Goal: Task Accomplishment & Management: Complete application form

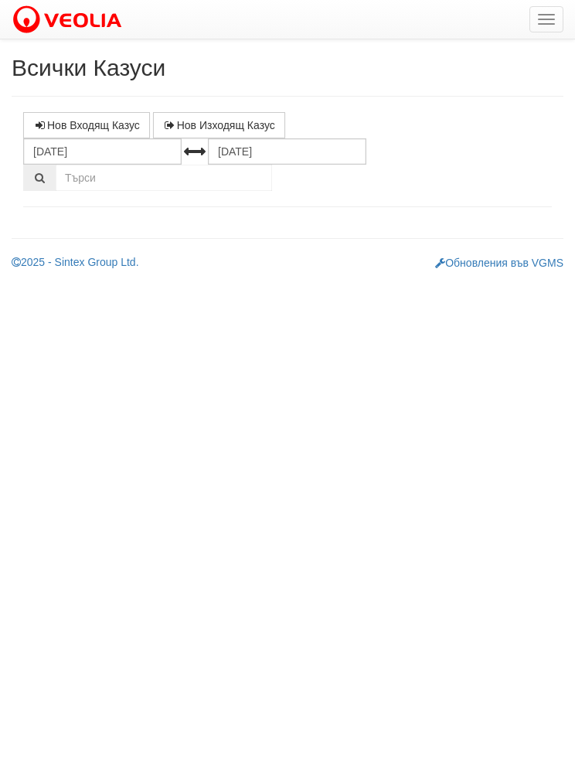
select select "1"
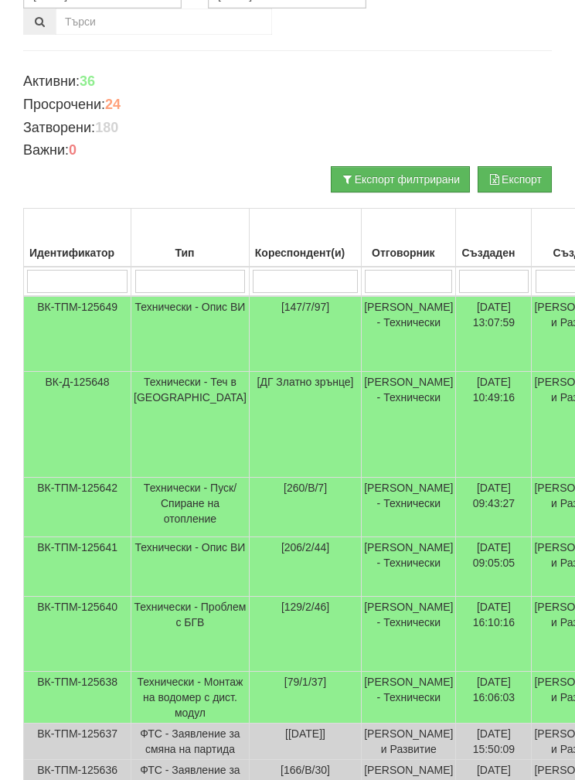
scroll to position [157, 0]
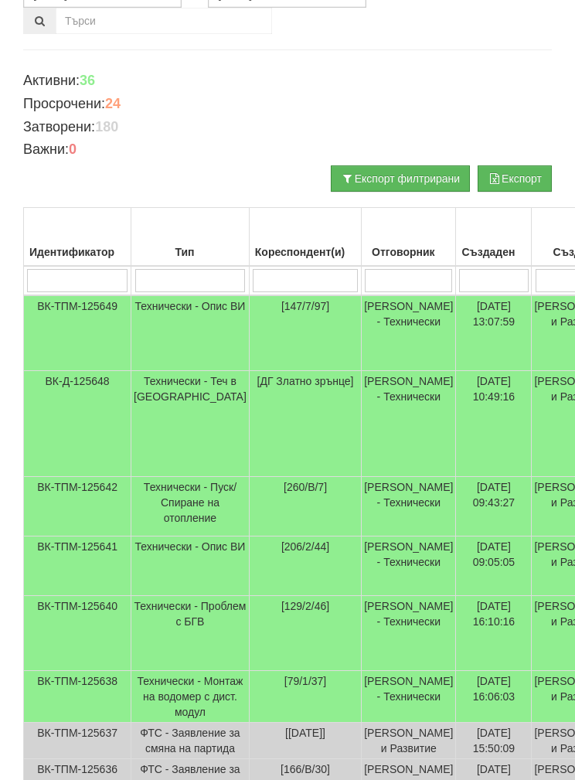
click at [167, 515] on td "Технически - Пуск/Спиране на отопление" at bounding box center [190, 507] width 118 height 60
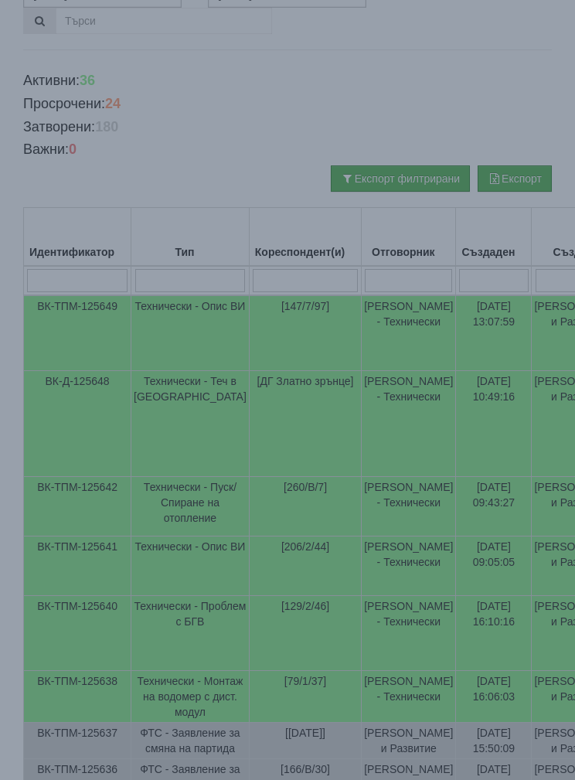
select select "1"
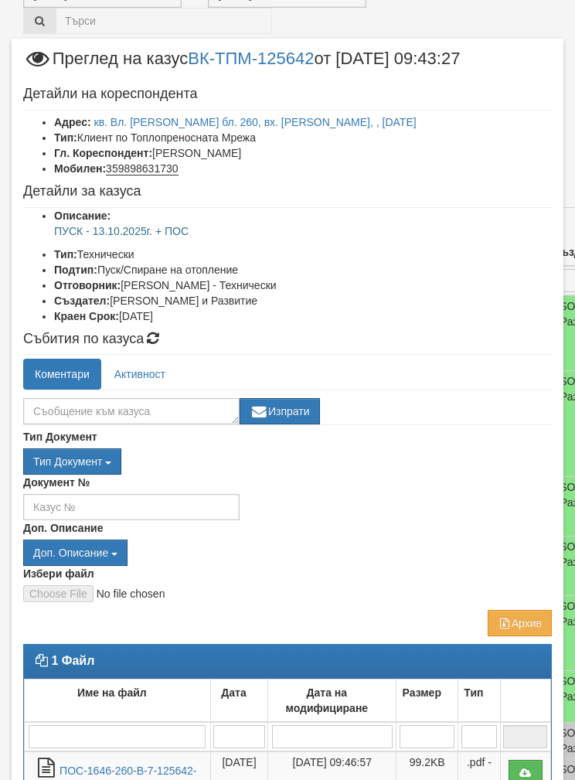
click at [118, 773] on link "ПОС-1646-260-В-7-125642-24.09.2025" at bounding box center [128, 781] width 137 height 32
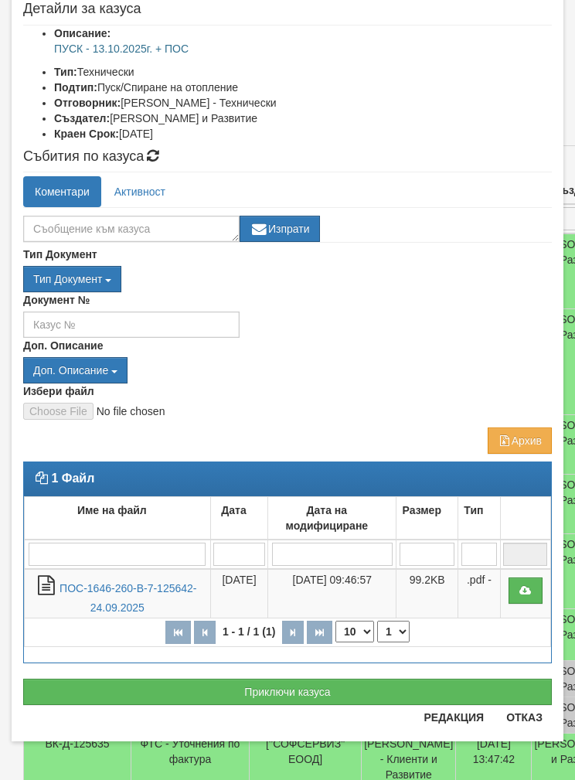
scroll to position [182, 0]
click at [541, 727] on button "Отказ" at bounding box center [524, 717] width 55 height 25
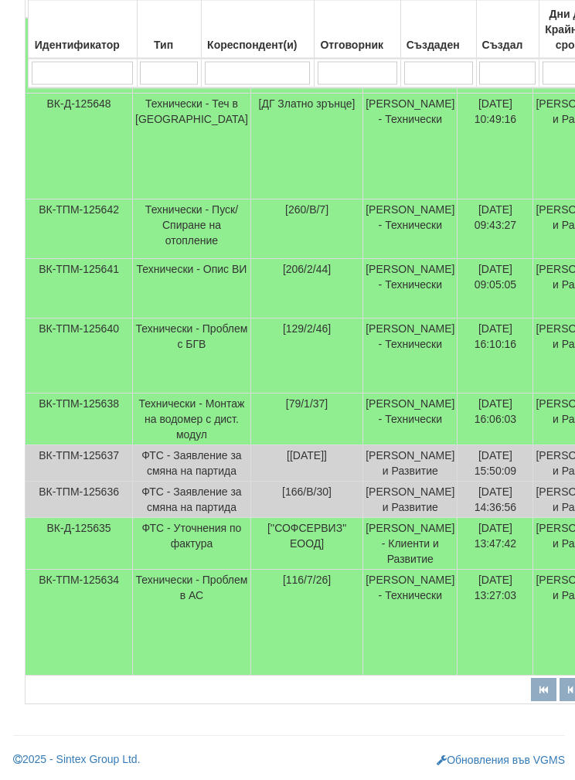
scroll to position [509, 0]
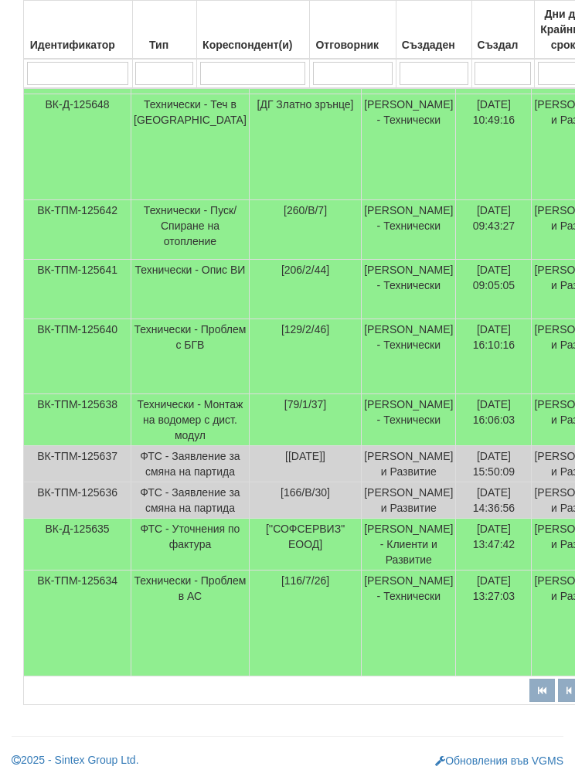
click at [350, 77] on input "search" at bounding box center [353, 73] width 80 height 23
type input "Б"
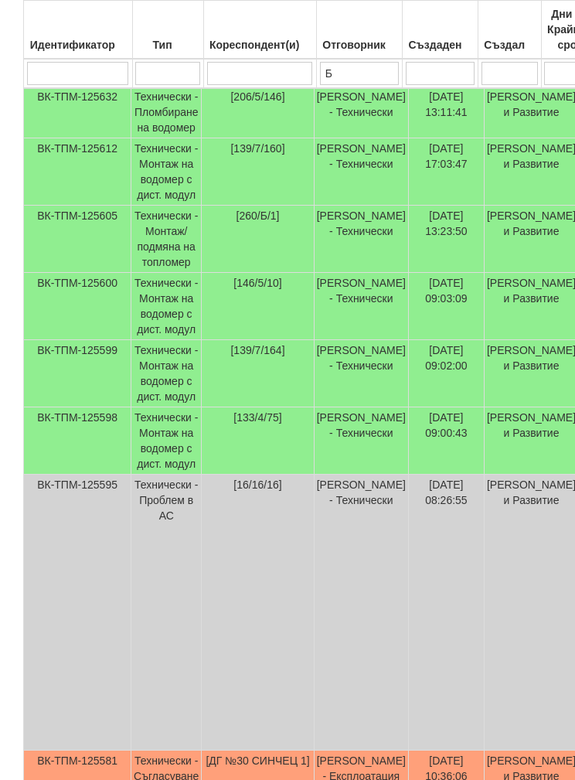
scroll to position [139, 0]
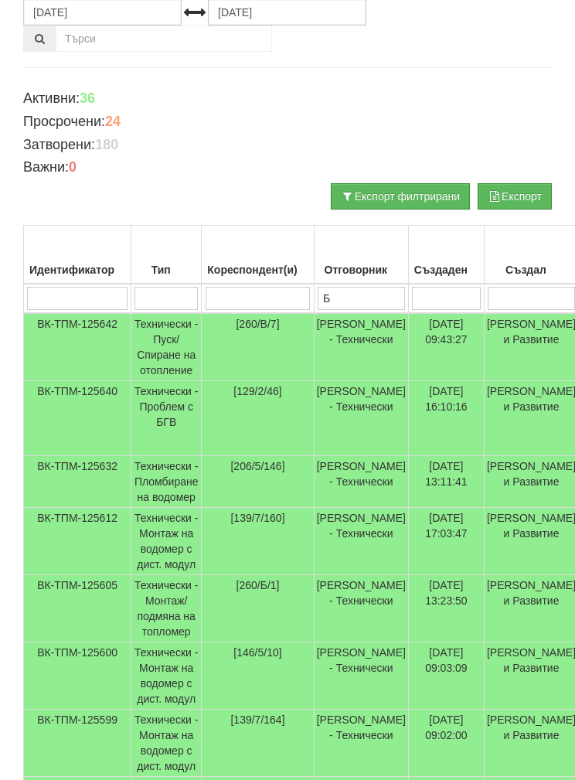
type input "Бй"
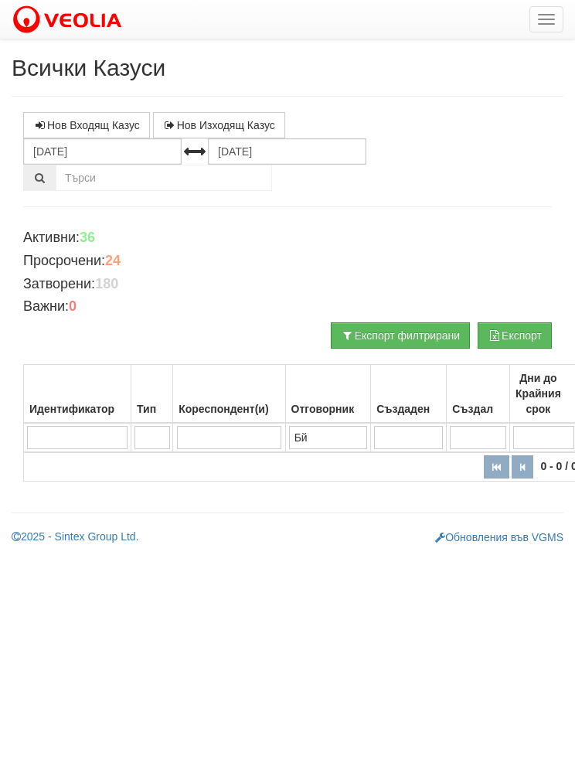
scroll to position [0, 0]
click at [313, 431] on input "Бй" at bounding box center [328, 437] width 78 height 23
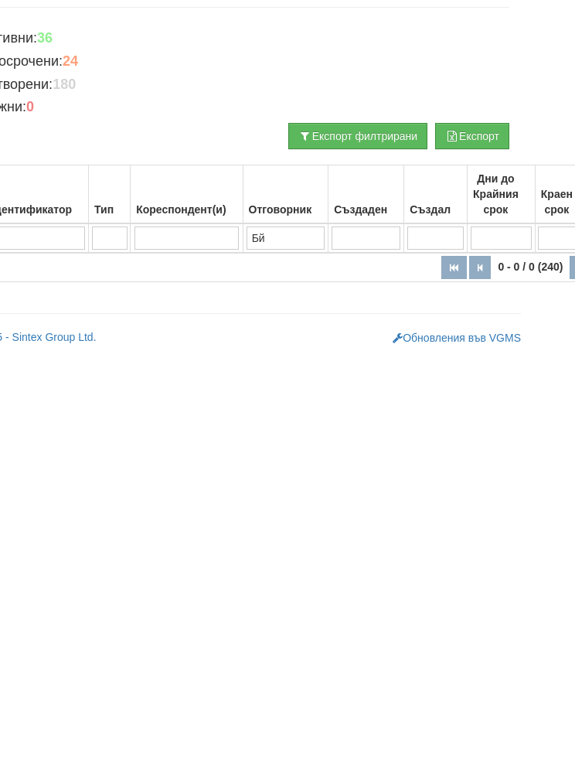
type input "Б"
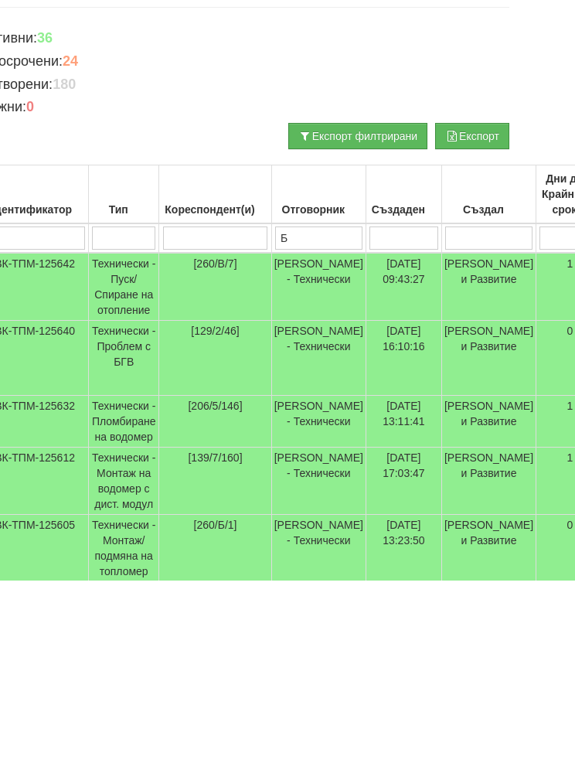
type input "Бо"
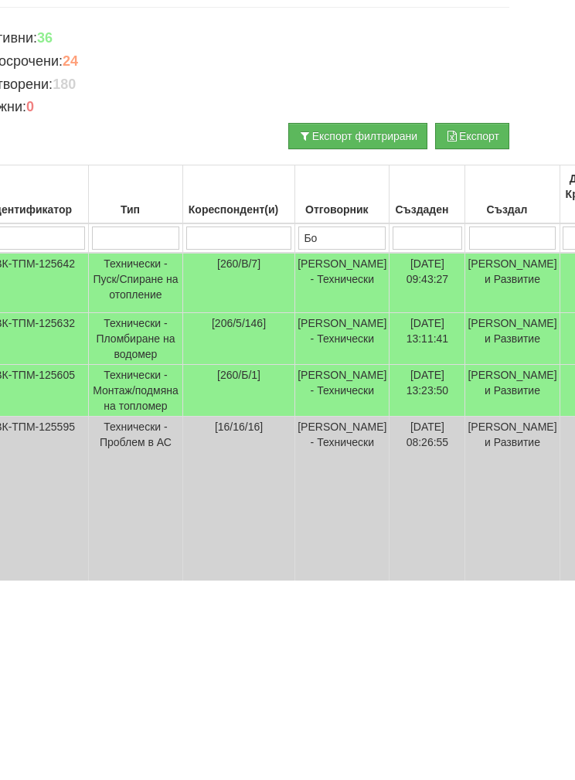
type input "Бой"
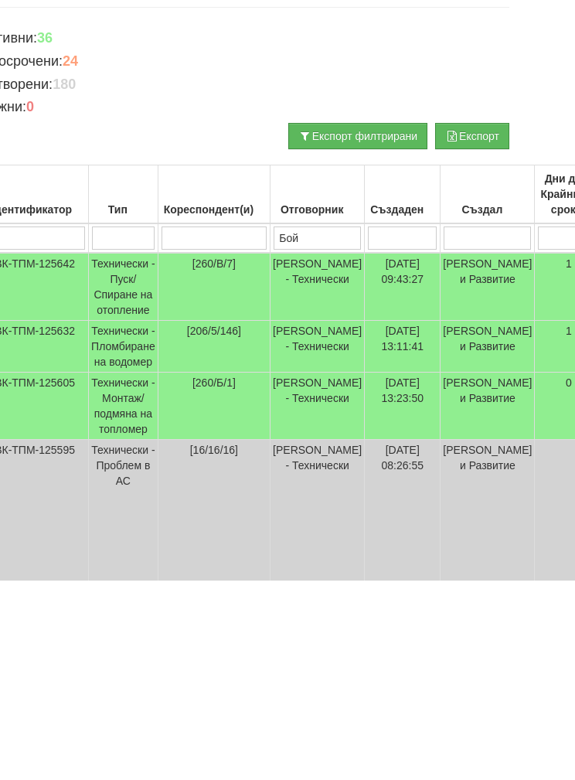
scroll to position [200, 43]
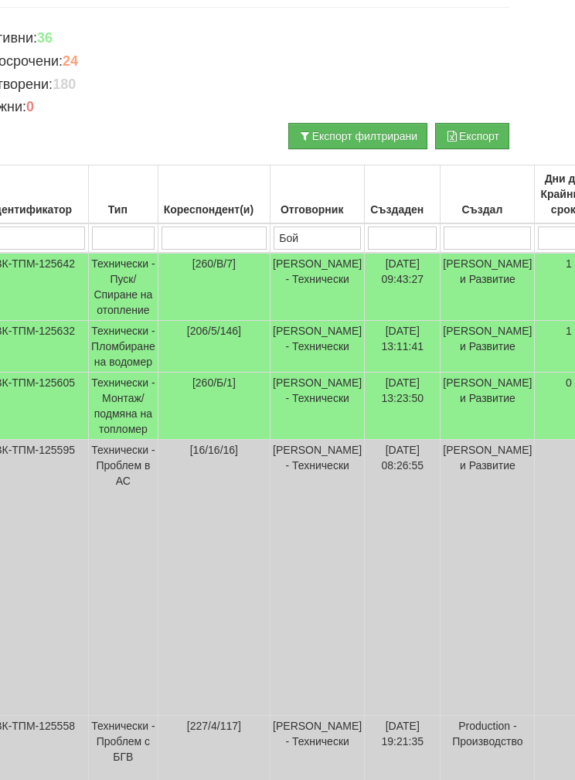
type input "Бой"
click at [122, 422] on td "Технически - Монтаж/подмяна на топломер" at bounding box center [124, 406] width 70 height 67
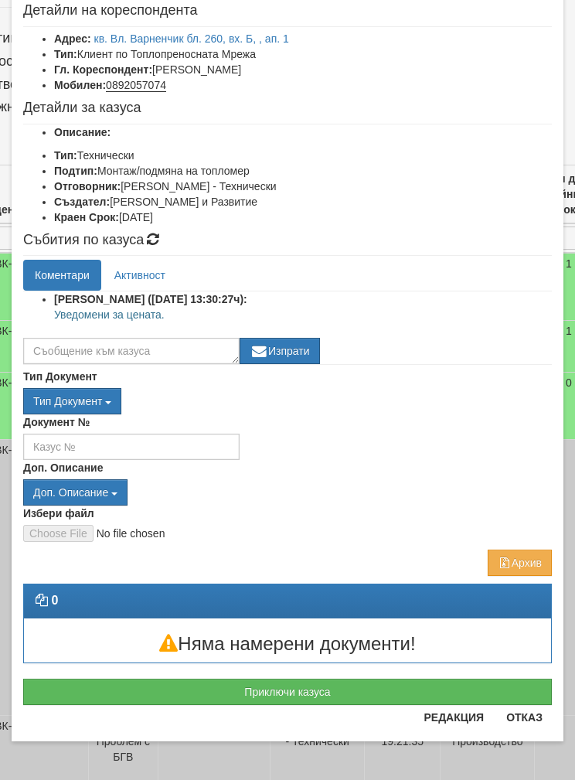
scroll to position [84, 0]
click at [535, 710] on button "Отказ" at bounding box center [524, 717] width 55 height 25
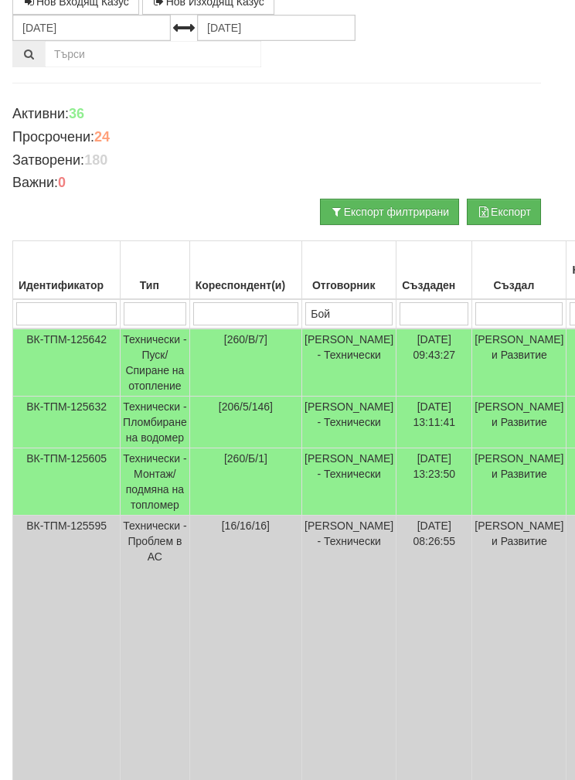
scroll to position [124, 0]
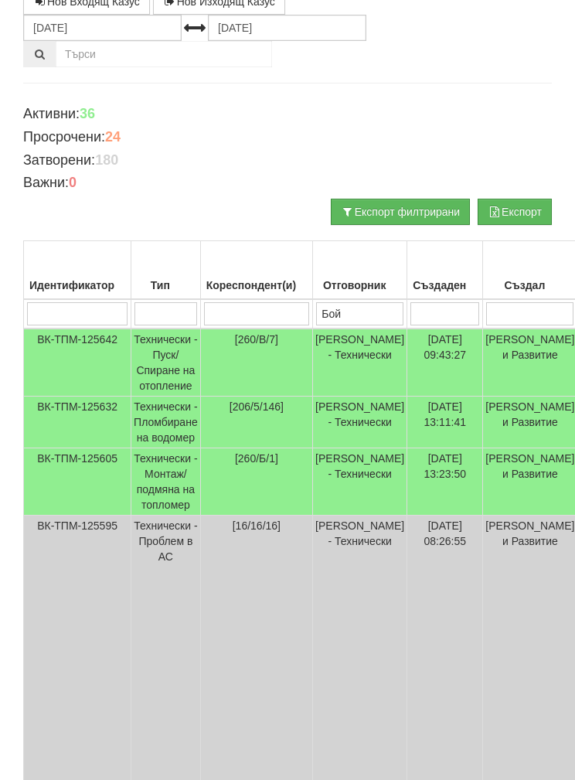
click at [361, 427] on td "Бойко Петков - Технически" at bounding box center [360, 423] width 94 height 52
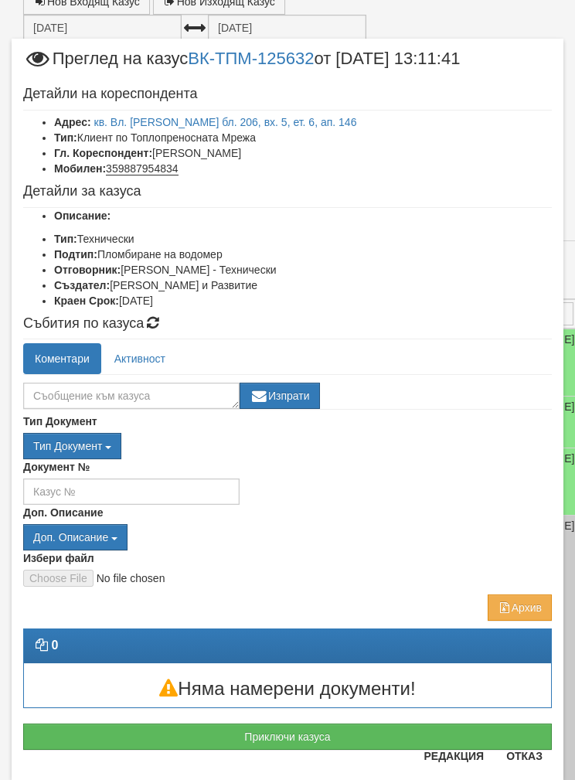
click at [529, 769] on button "Отказ" at bounding box center [524, 756] width 55 height 25
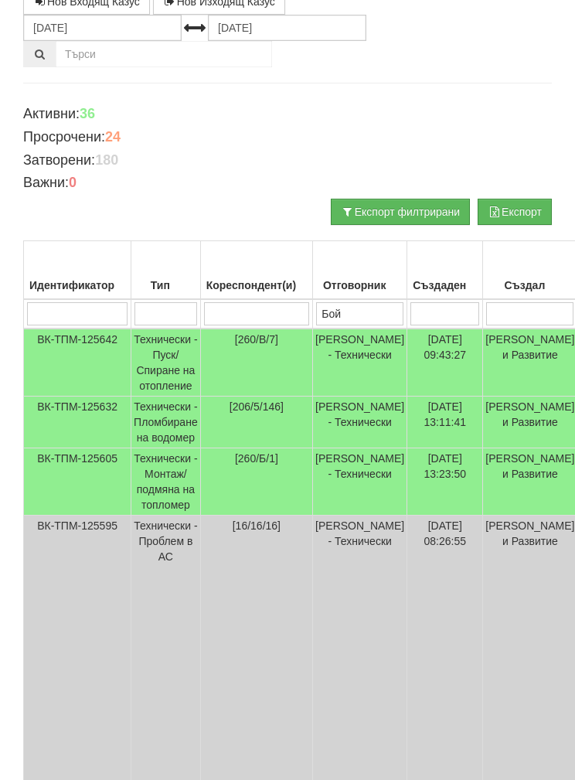
click at [139, 493] on td "Технически - Монтаж/подмяна на топломер" at bounding box center [166, 481] width 70 height 67
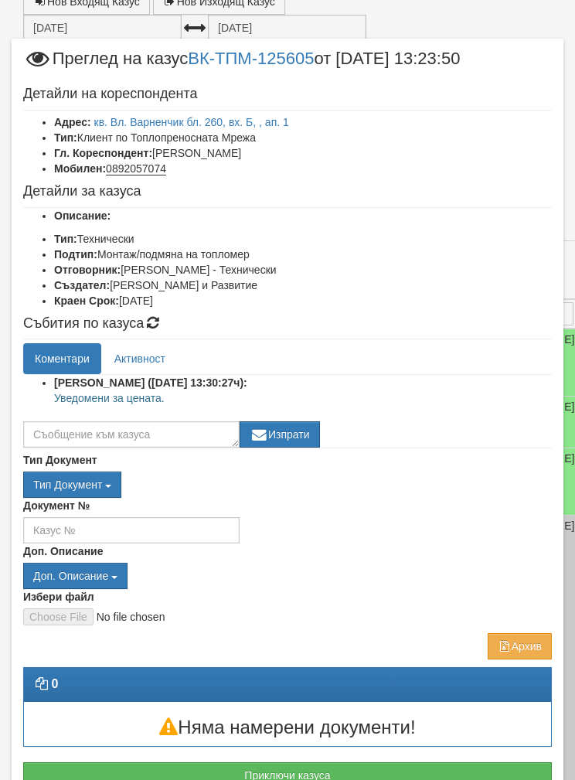
click at [134, 120] on link "кв. Вл. Варненчик бл. 260, вх. Б, , ап. 1" at bounding box center [191, 122] width 195 height 12
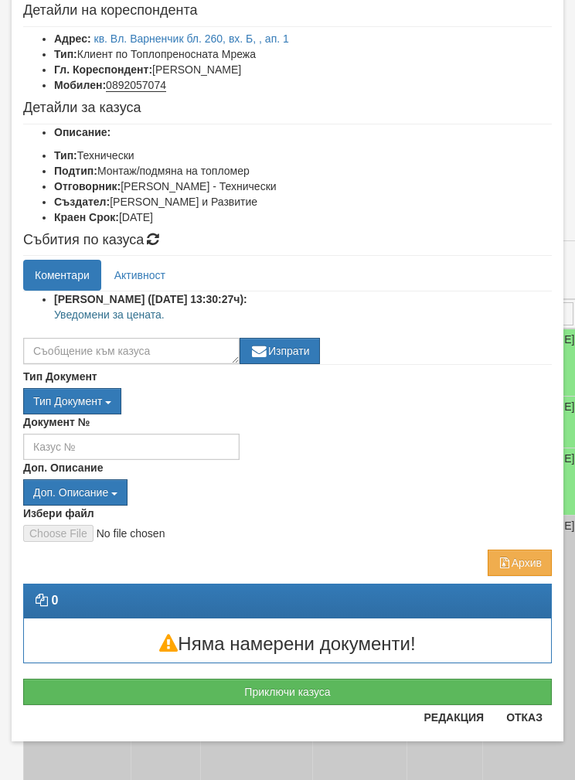
scroll to position [84, 0]
click at [116, 679] on button "Приключи казуса" at bounding box center [287, 692] width 529 height 26
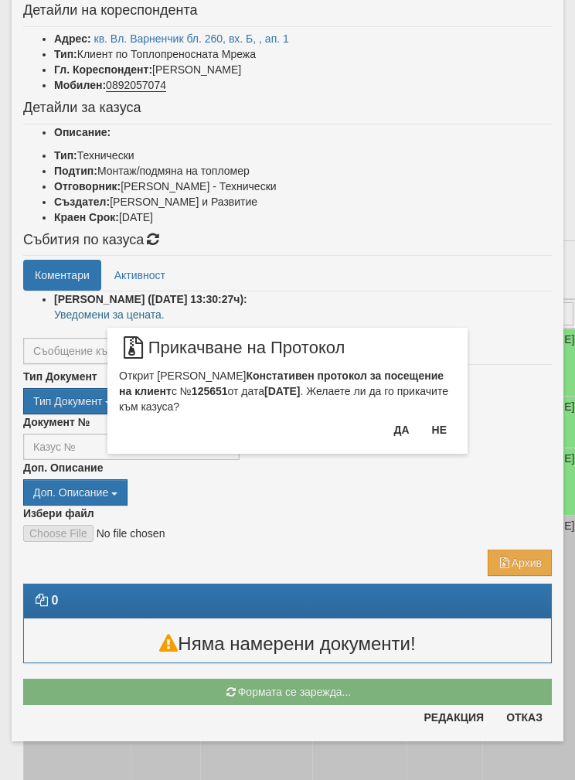
click at [403, 442] on button "Да" at bounding box center [401, 430] width 34 height 25
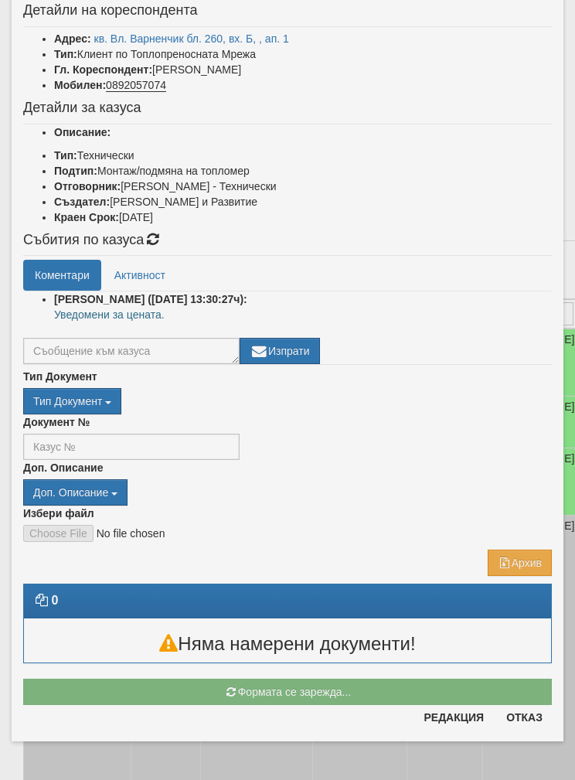
scroll to position [39, 0]
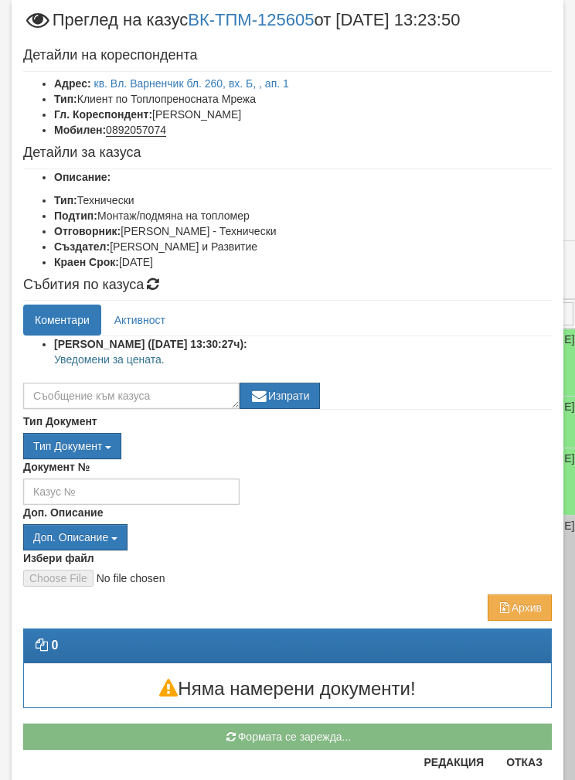
click at [388, 496] on div "Документ №" at bounding box center [288, 482] width 552 height 46
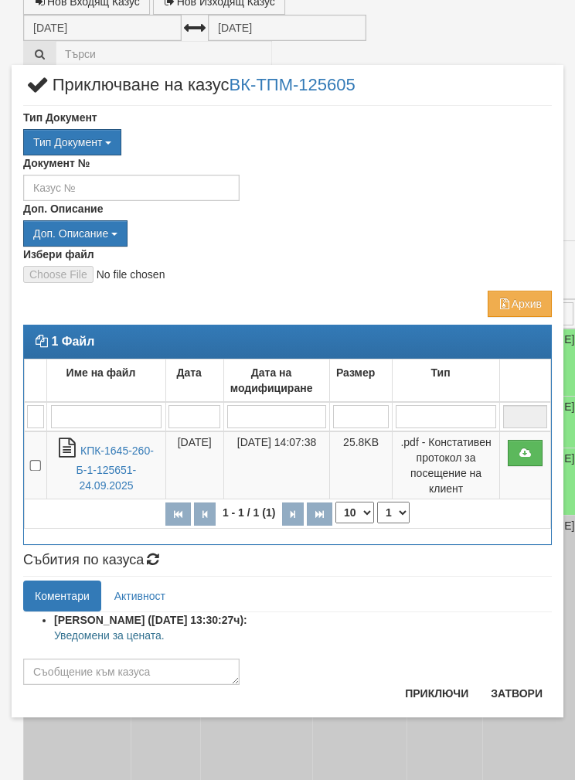
click at [110, 450] on link "КПК-1645-260-Б-1-125651-24.09.2025" at bounding box center [115, 468] width 77 height 47
click at [89, 662] on textarea at bounding box center [131, 672] width 217 height 26
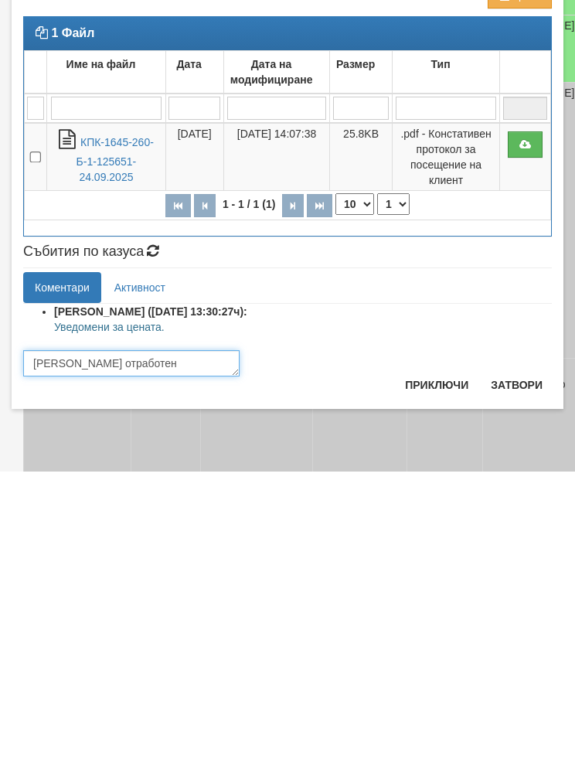
type textarea "Казуса отработен"
click at [430, 681] on button "Приключи" at bounding box center [437, 693] width 82 height 25
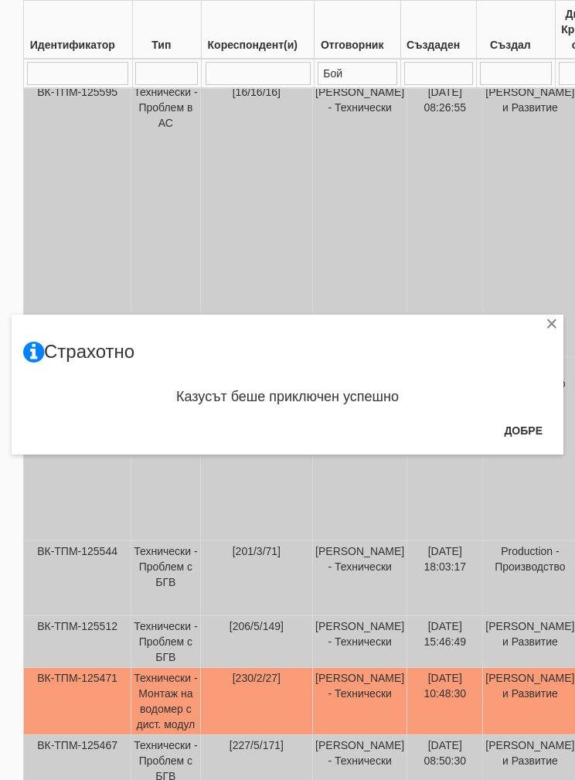
click at [527, 422] on button "Добре" at bounding box center [523, 430] width 57 height 25
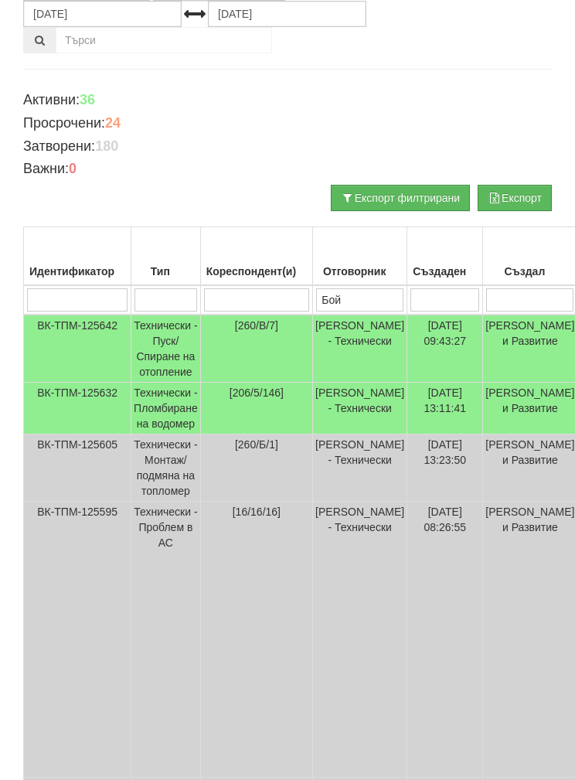
scroll to position [130, 0]
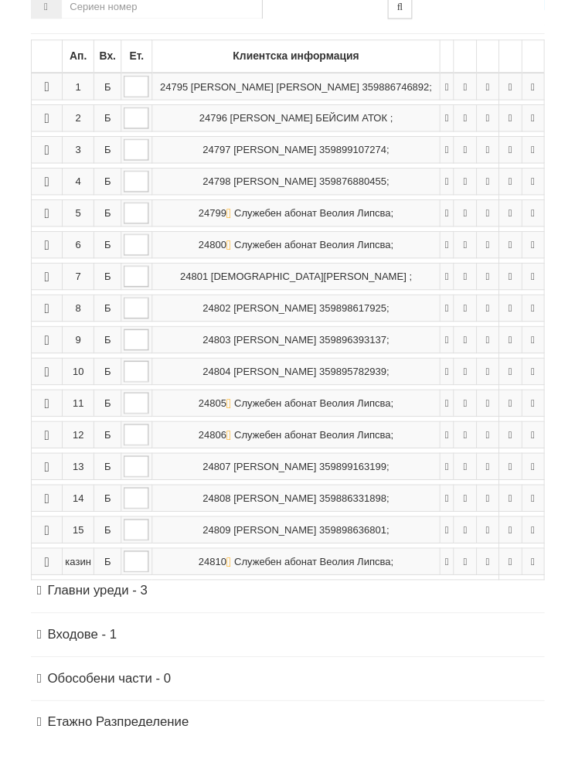
scroll to position [307, 0]
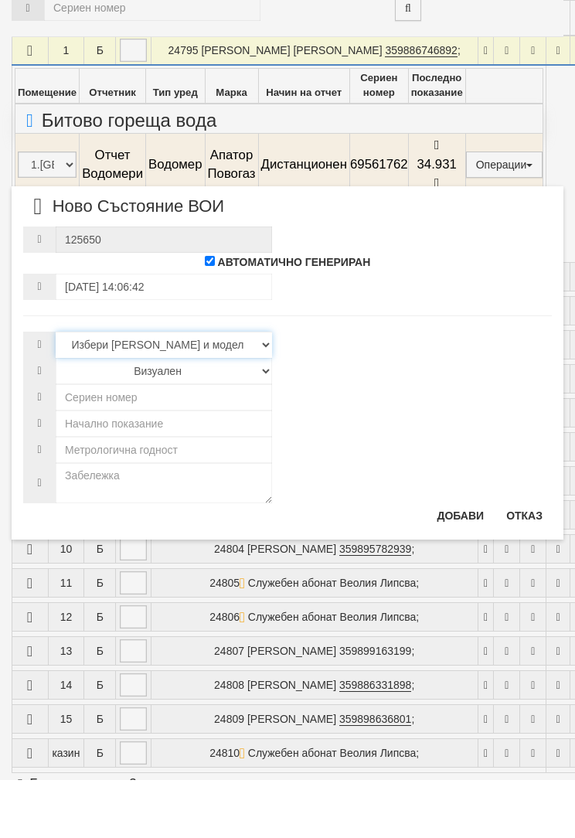
click at [101, 390] on select "Избери Марка и модел Камструп [PERSON_NAME] и [PERSON_NAME]" at bounding box center [164, 403] width 217 height 26
select select "11d3dca5-b43d-ea11-80f4-db42d7521b4b"
click at [82, 416] on select "Визуален Дистанционен Изолирана линия ВОИ Няма Oтклонение ВОИ Няма Щранг ВОИ" at bounding box center [164, 429] width 217 height 26
select select "2"
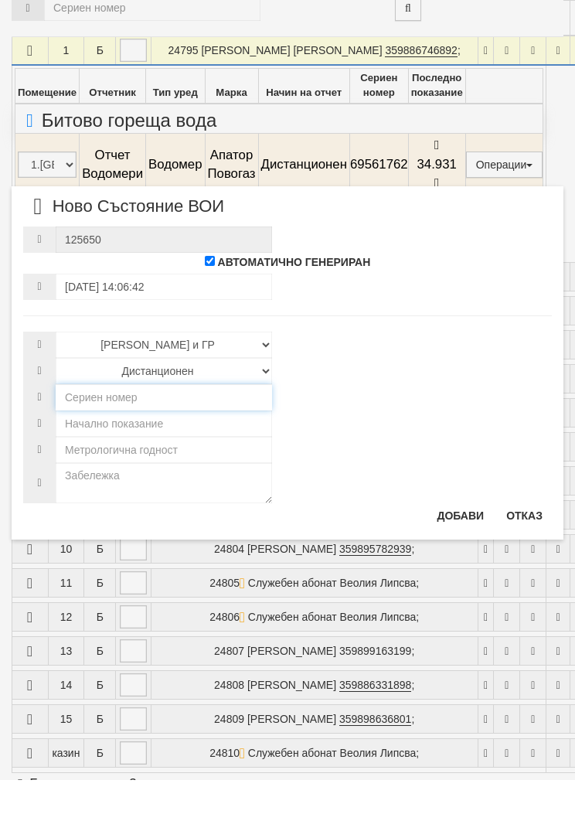
click at [91, 442] on input "number" at bounding box center [164, 455] width 217 height 26
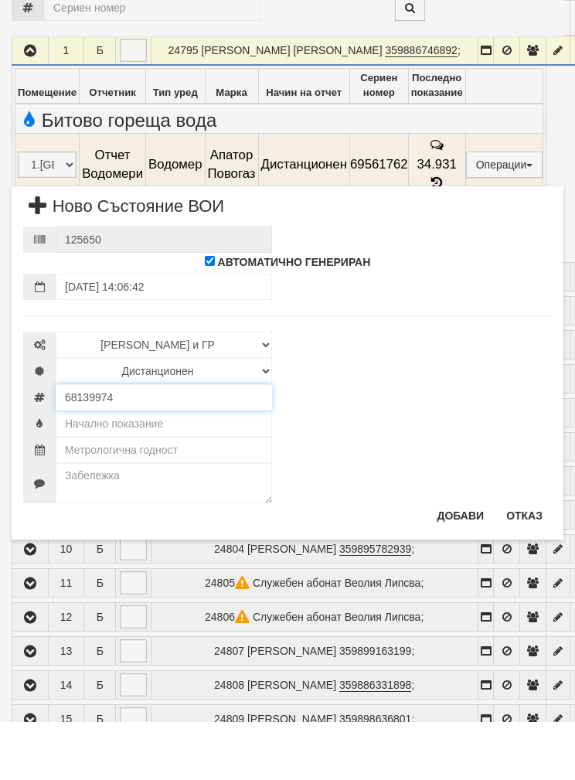
type input "68139974"
click at [94, 469] on input "text" at bounding box center [164, 482] width 217 height 26
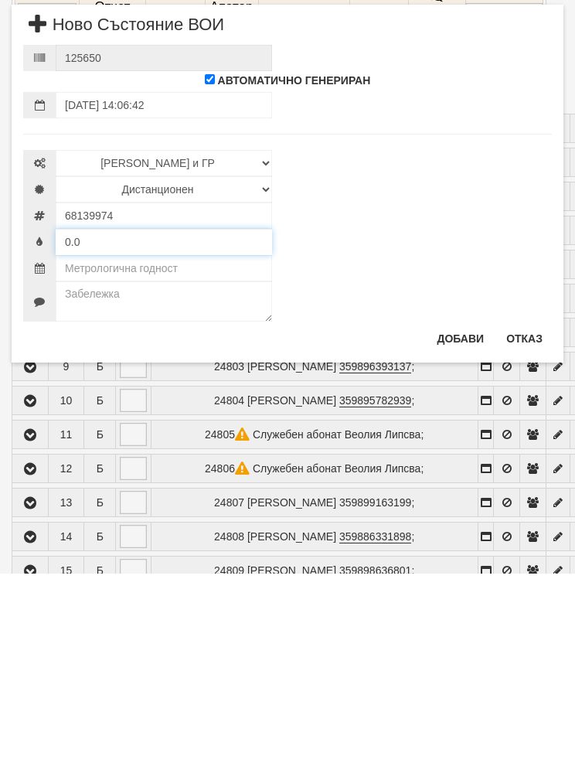
type input "0.0"
click at [102, 462] on input "text" at bounding box center [164, 475] width 217 height 26
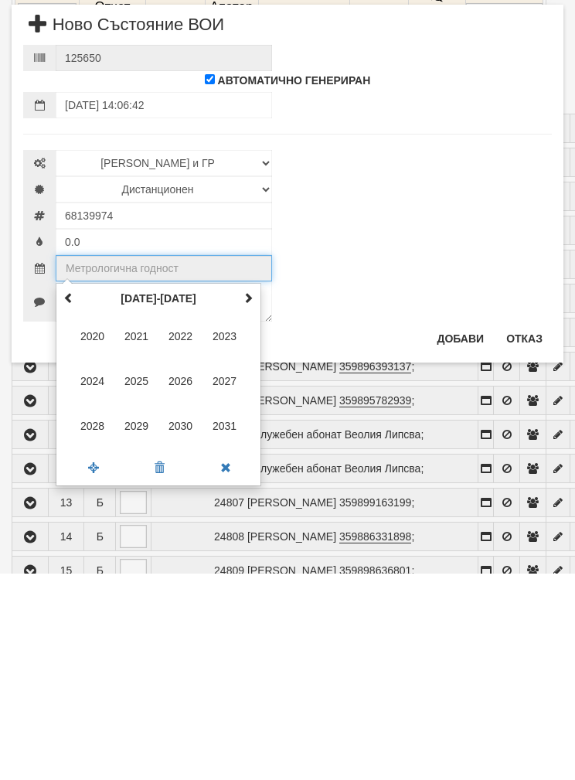
click at [133, 612] on span "2029" at bounding box center [137, 633] width 42 height 42
type input "2029"
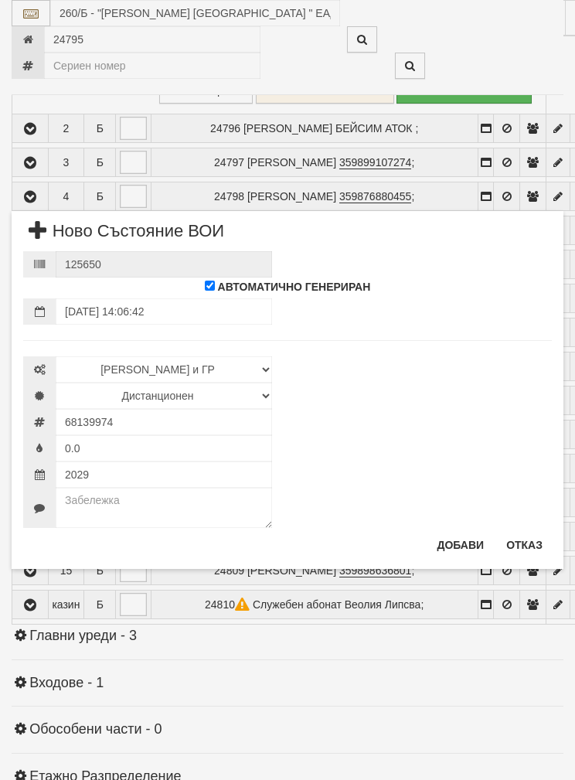
click at [461, 543] on button "Добави" at bounding box center [461, 545] width 66 height 25
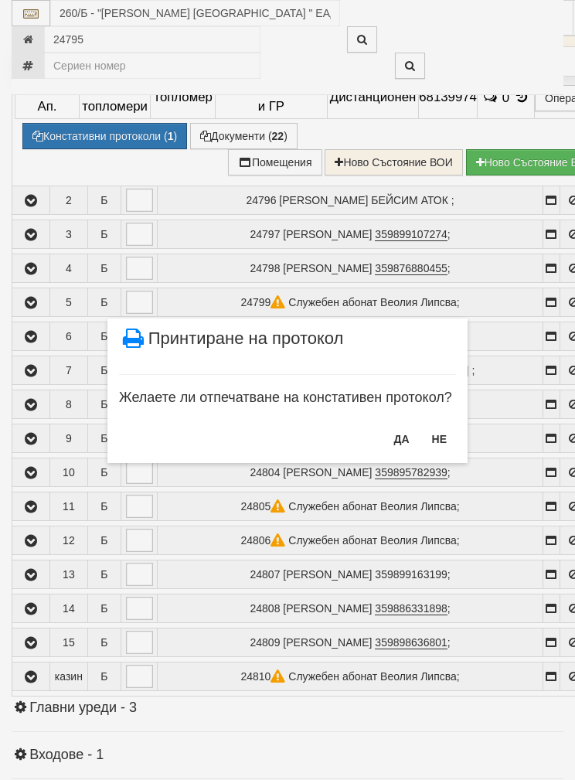
click at [398, 442] on button "ДА" at bounding box center [401, 439] width 34 height 25
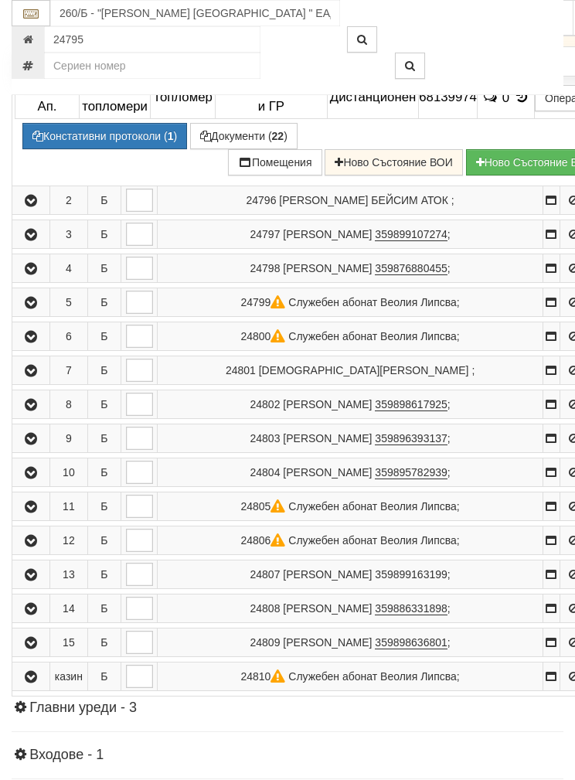
scroll to position [575, 0]
